Goal: Task Accomplishment & Management: Manage account settings

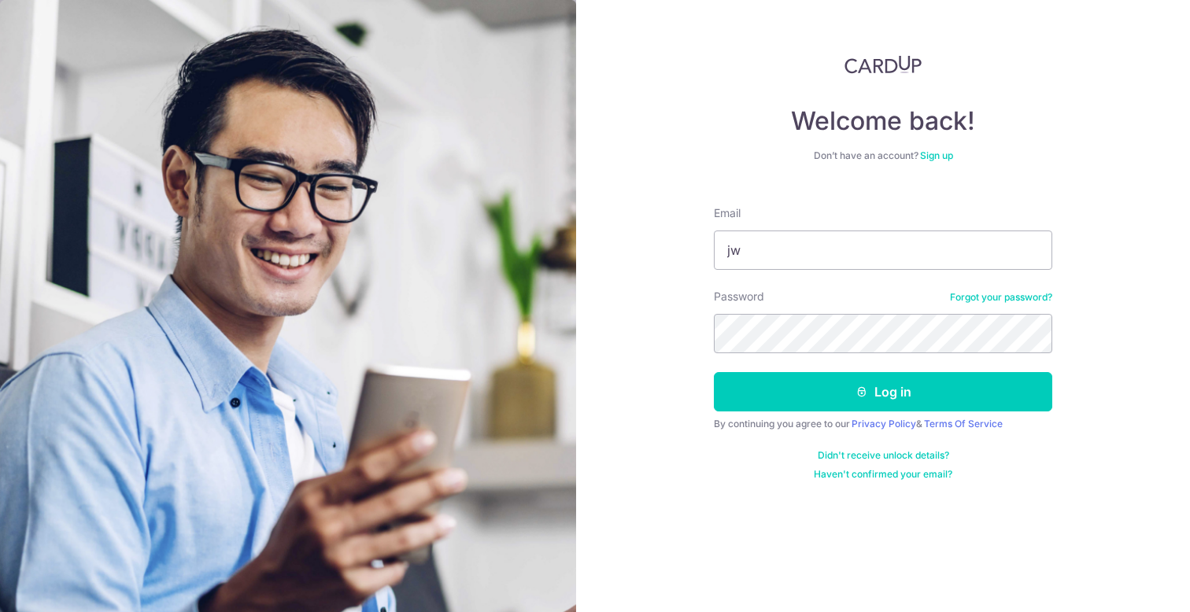
type input "j"
type input "[EMAIL_ADDRESS][DOMAIN_NAME]"
click at [714, 372] on button "Log in" at bounding box center [883, 391] width 338 height 39
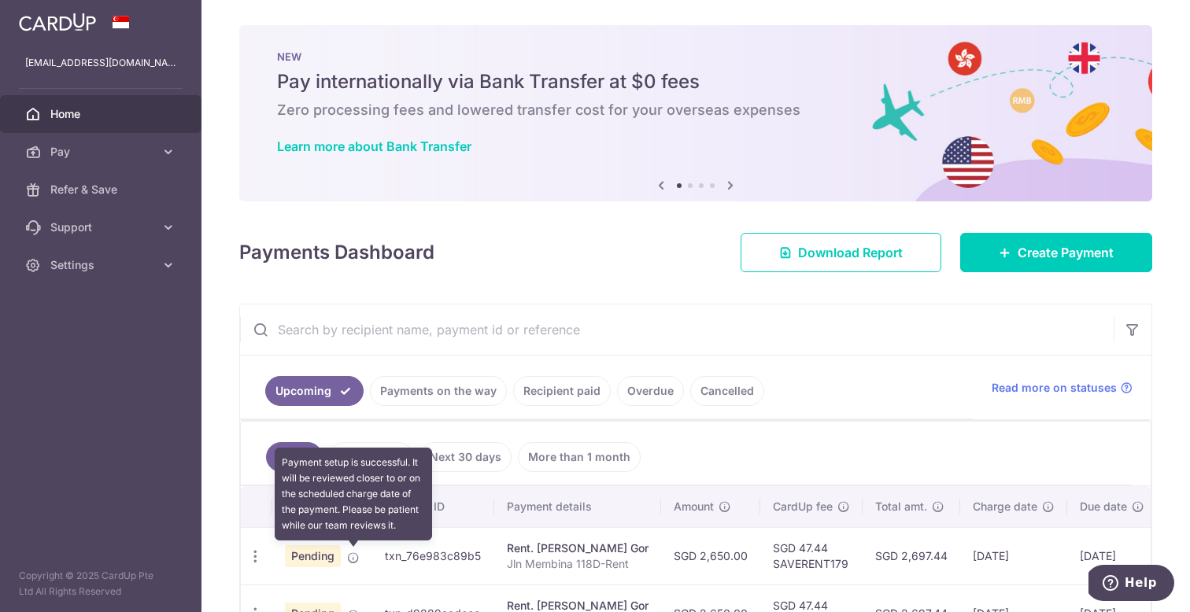
click at [354, 556] on icon at bounding box center [353, 558] width 13 height 13
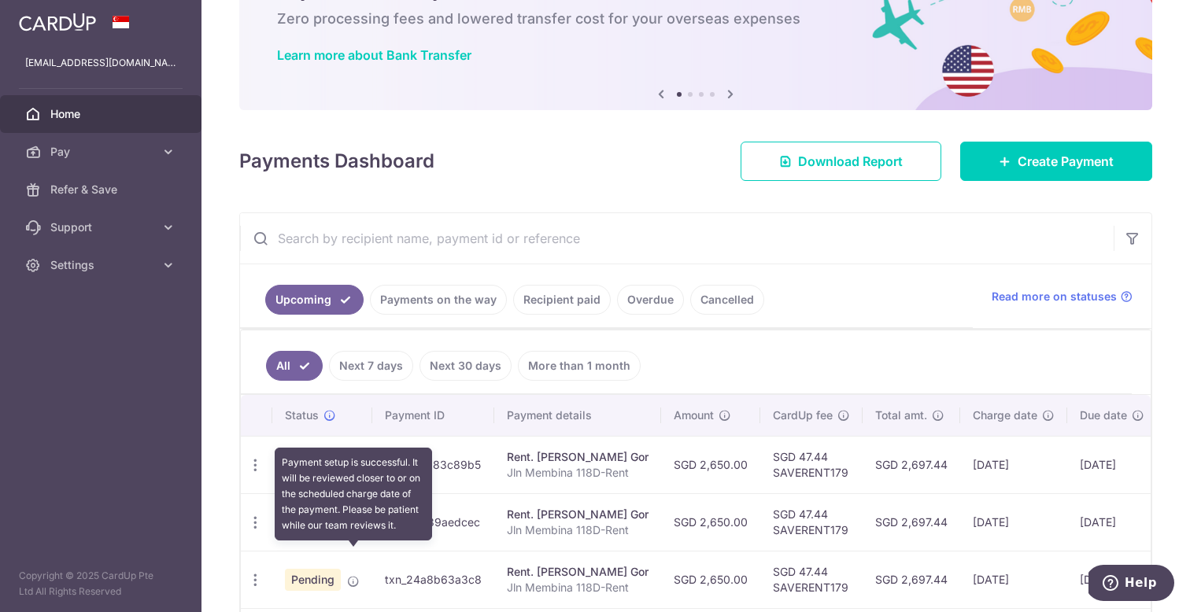
scroll to position [97, 0]
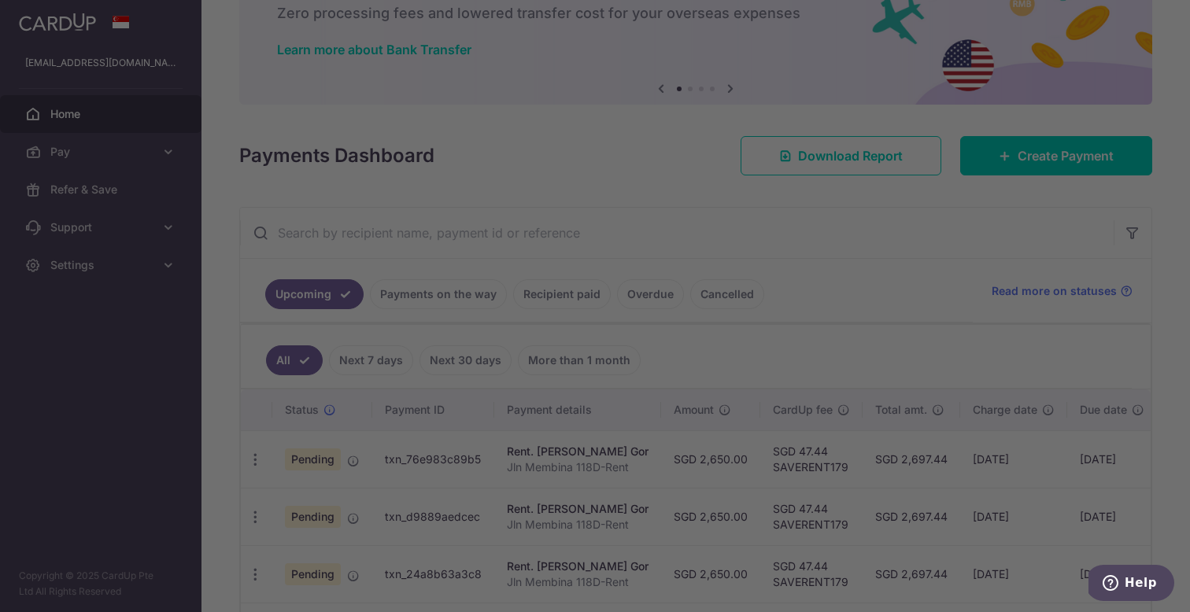
click at [307, 457] on div at bounding box center [601, 309] width 1202 height 619
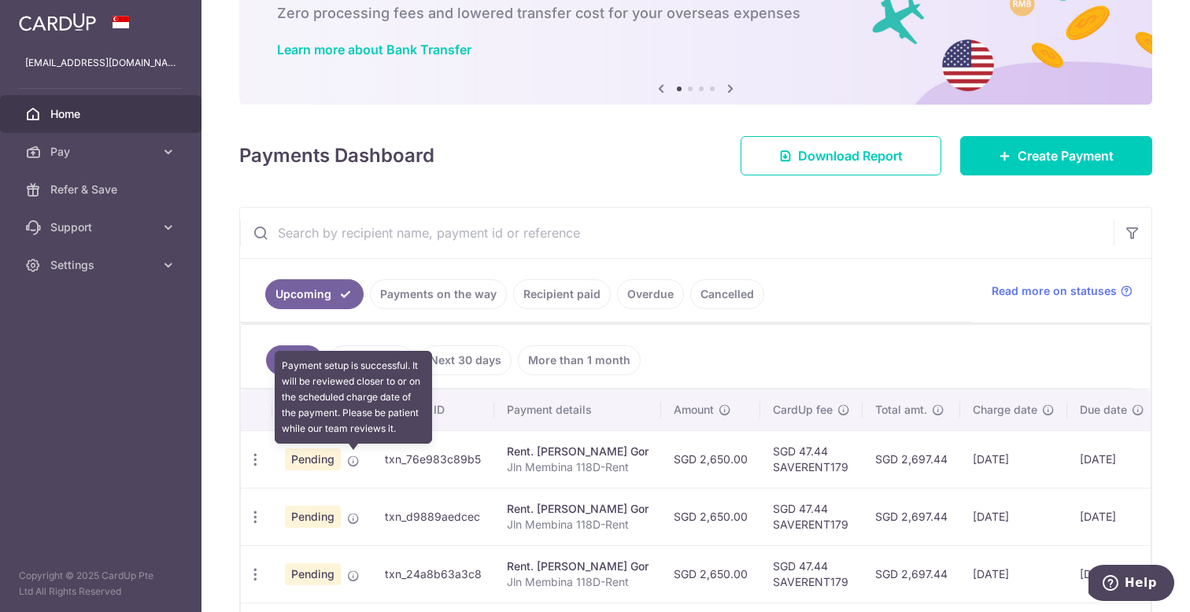
click at [349, 461] on icon at bounding box center [353, 461] width 13 height 13
